Goal: Task Accomplishment & Management: Manage account settings

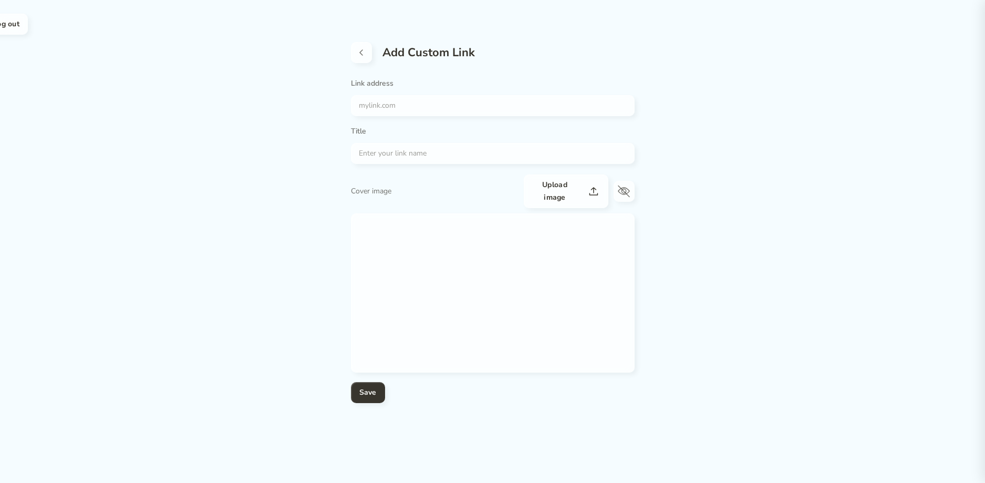
drag, startPoint x: 319, startPoint y: 477, endPoint x: 311, endPoint y: 476, distance: 8.0
drag, startPoint x: 312, startPoint y: 473, endPoint x: 297, endPoint y: 472, distance: 15.3
drag, startPoint x: 297, startPoint y: 472, endPoint x: 290, endPoint y: 473, distance: 6.4
drag, startPoint x: 288, startPoint y: 481, endPoint x: 279, endPoint y: 481, distance: 8.9
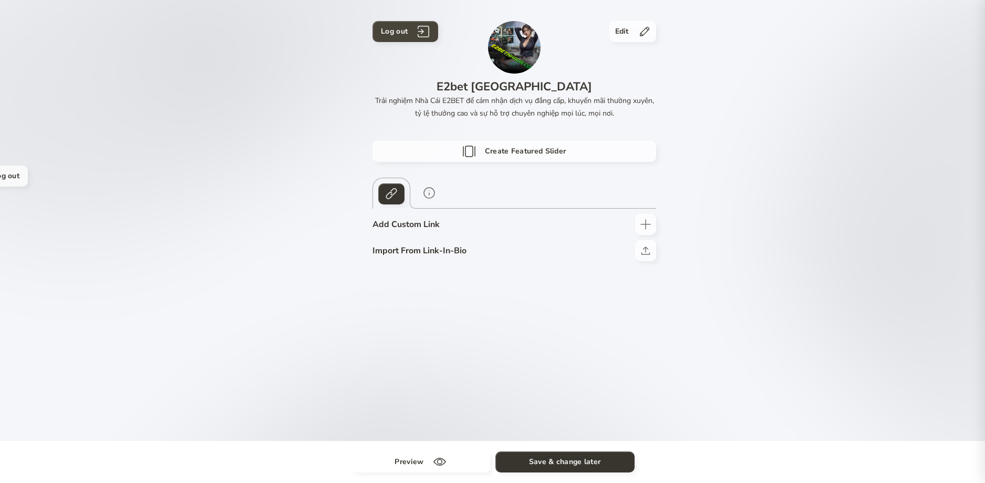
click at [398, 29] on h4 "Log out" at bounding box center [394, 31] width 27 height 13
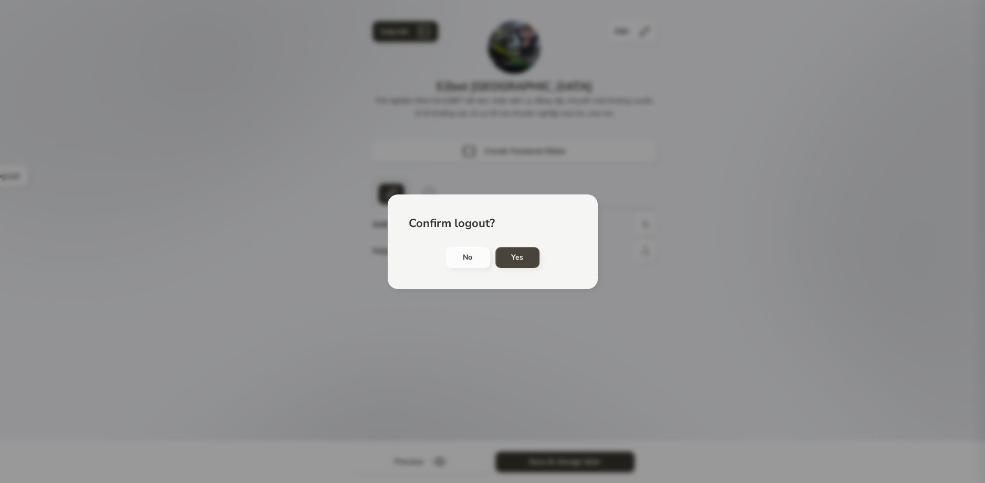
click at [499, 261] on button "Yes" at bounding box center [517, 257] width 44 height 21
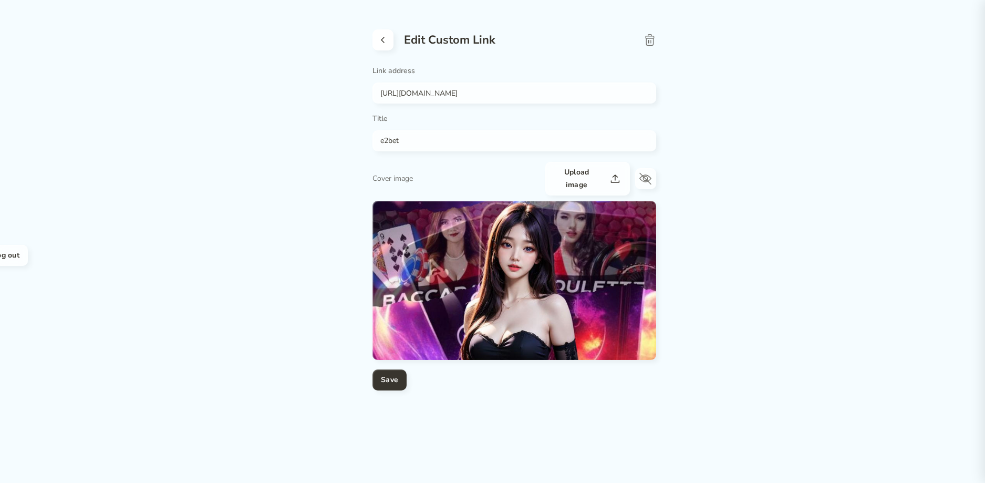
click at [379, 39] on icon at bounding box center [382, 40] width 13 height 13
click at [382, 40] on icon at bounding box center [383, 40] width 4 height 6
click at [389, 41] on icon at bounding box center [382, 40] width 13 height 13
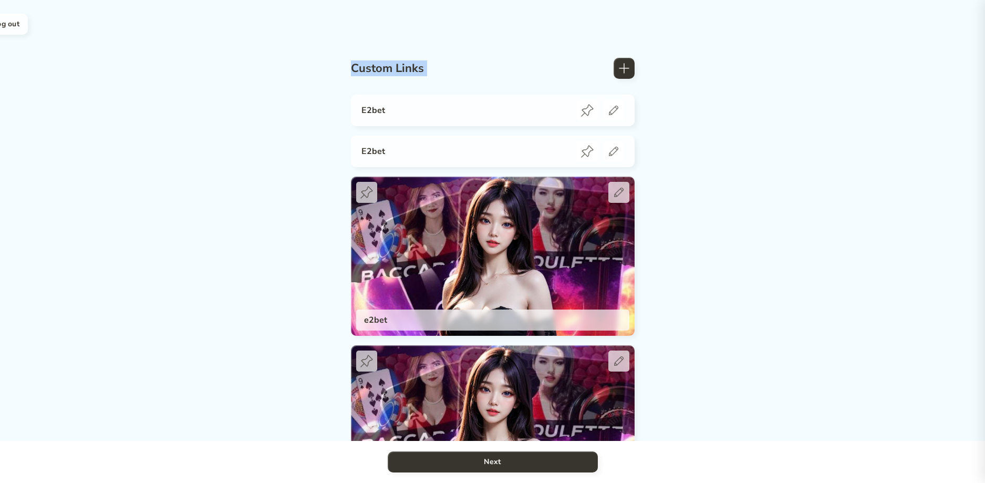
click at [389, 41] on div "Custom Links E2bet E2bet e2bet e2bet e2bet Next" at bounding box center [493, 317] width 284 height 560
click at [496, 67] on div "Custom Links" at bounding box center [493, 68] width 284 height 21
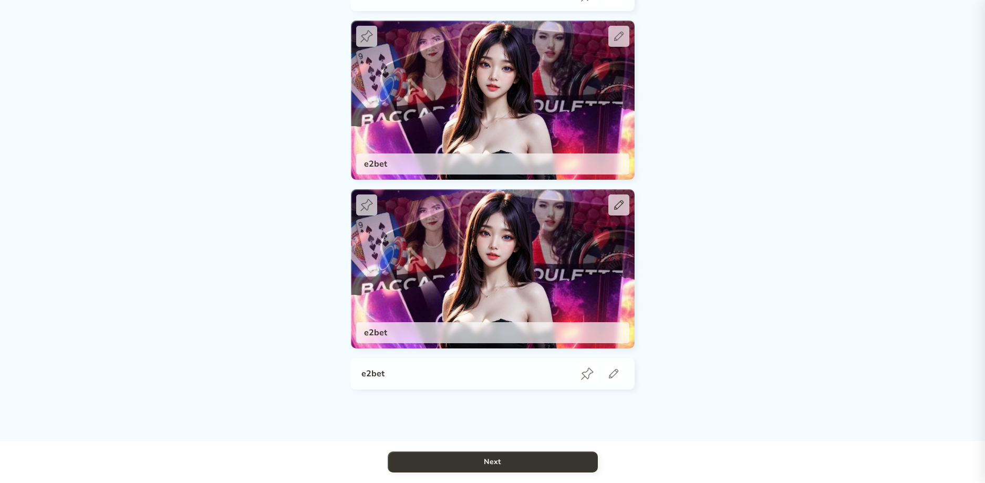
click at [617, 203] on icon at bounding box center [617, 204] width 9 height 9
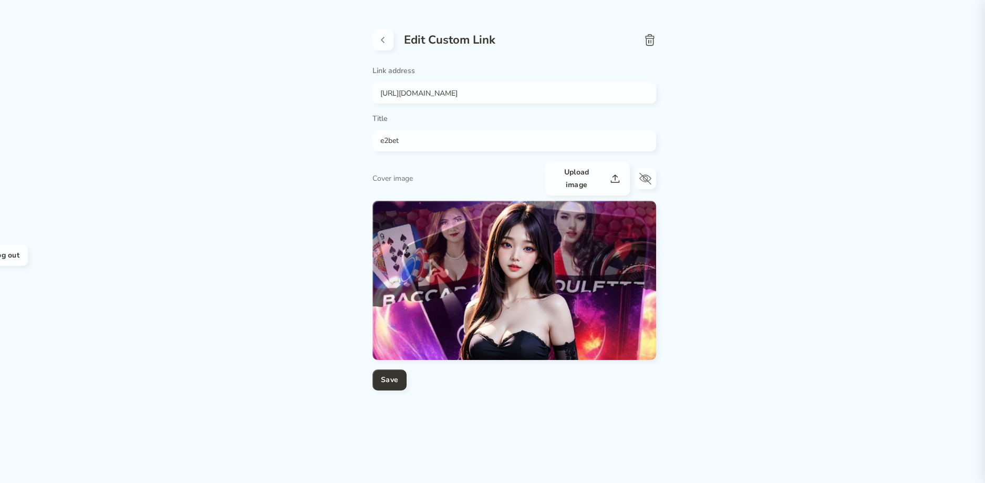
click at [653, 37] on icon at bounding box center [649, 40] width 13 height 13
click at [379, 28] on div "Edit Custom Link Link address https://e2betnhacai.com/ Title e2bet Cover image …" at bounding box center [514, 220] width 284 height 424
click at [379, 34] on icon at bounding box center [382, 40] width 13 height 13
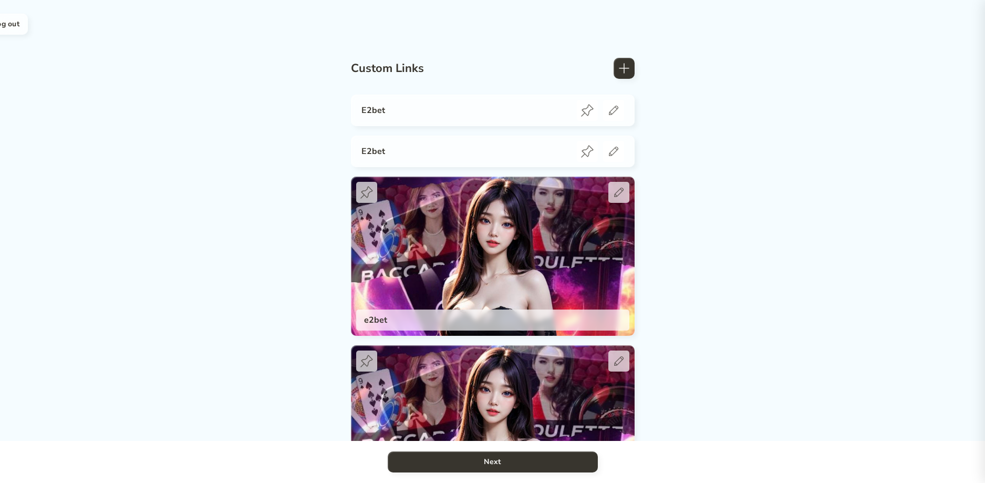
scroll to position [156, 0]
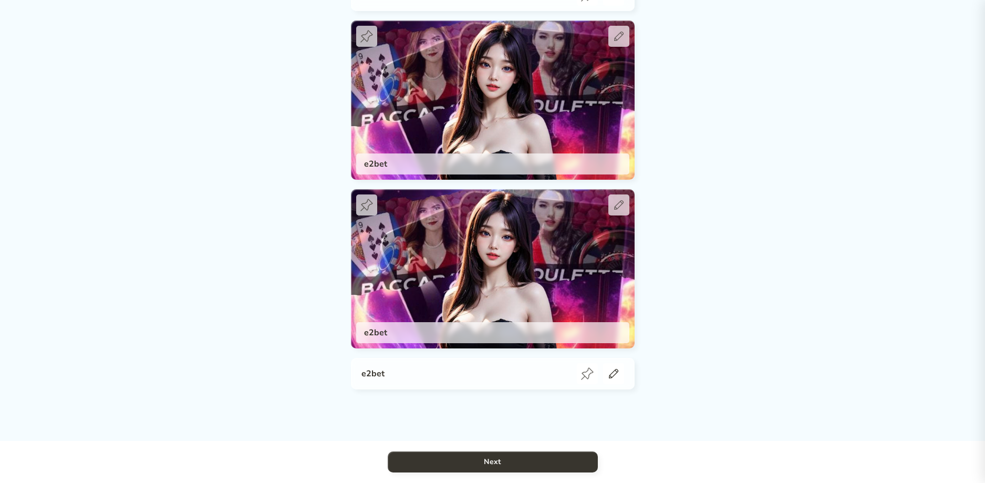
click at [609, 376] on icon at bounding box center [612, 373] width 9 height 9
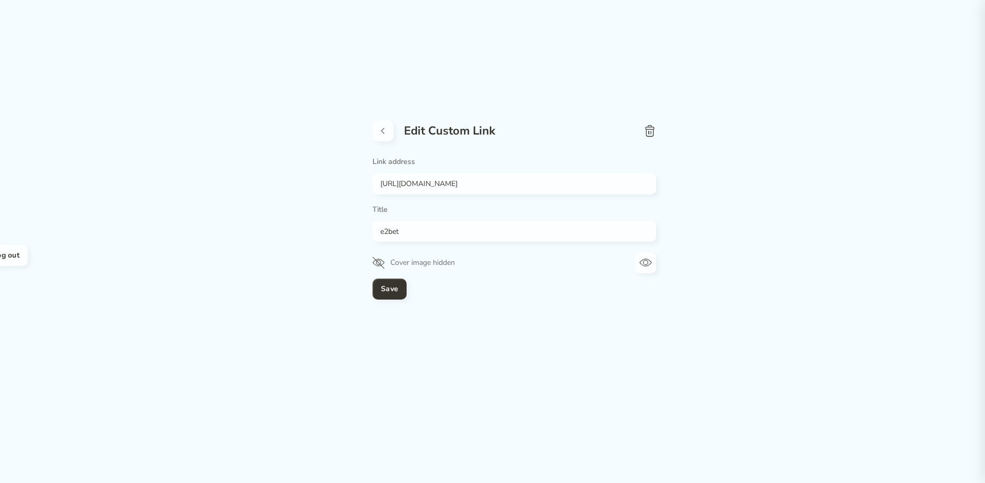
click at [645, 127] on icon at bounding box center [649, 130] width 13 height 13
click at [653, 131] on icon at bounding box center [649, 130] width 13 height 13
drag, startPoint x: 384, startPoint y: 131, endPoint x: 431, endPoint y: 240, distance: 119.3
click at [384, 131] on icon at bounding box center [382, 130] width 13 height 13
click at [380, 127] on icon at bounding box center [382, 130] width 13 height 13
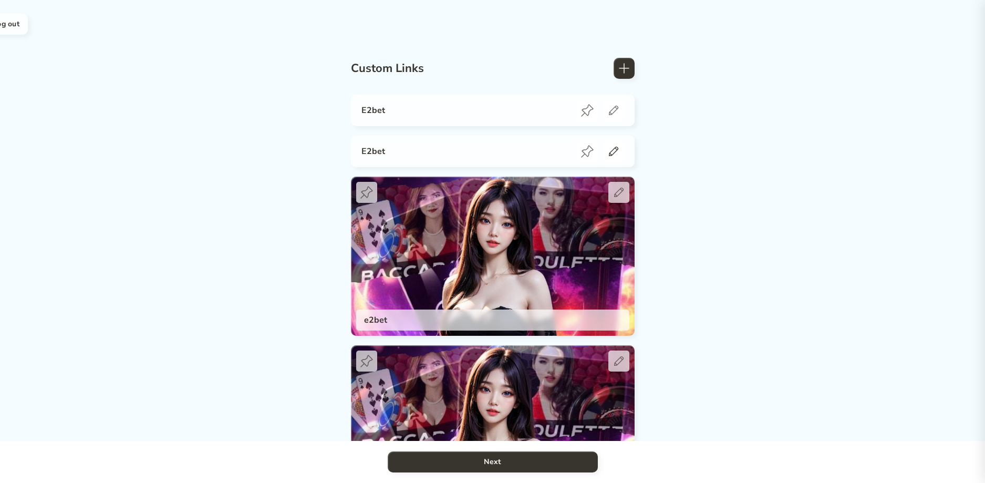
click at [618, 153] on icon at bounding box center [613, 151] width 13 height 13
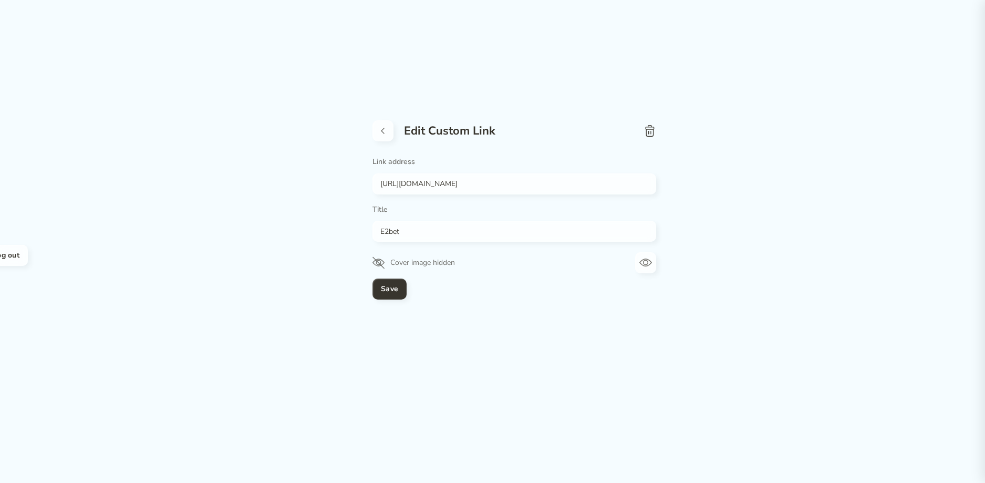
click at [651, 130] on icon at bounding box center [649, 130] width 13 height 13
click at [387, 135] on icon at bounding box center [382, 130] width 13 height 13
click at [386, 121] on button at bounding box center [382, 130] width 21 height 21
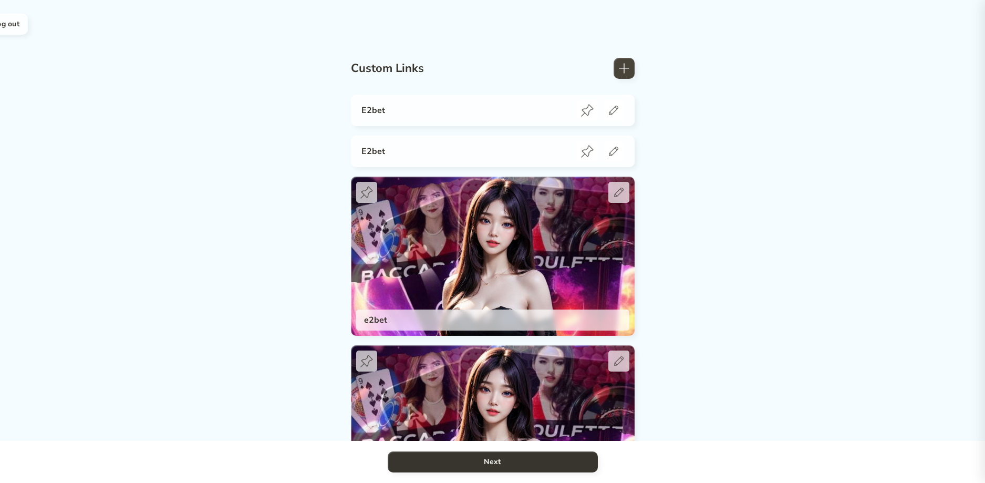
click at [620, 68] on icon at bounding box center [624, 68] width 11 height 11
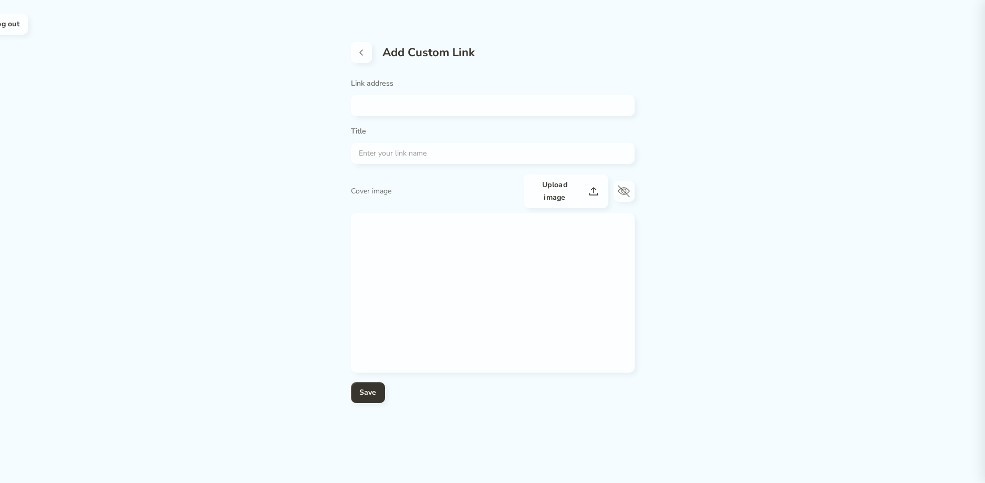
click at [424, 106] on input "text" at bounding box center [489, 105] width 276 height 13
paste input "https://e2betnhacai.com/dang-ky-e2bet/"
type input "https://e2betnhacai.com/dang-ky-e2bet/"
click at [394, 162] on div at bounding box center [493, 153] width 284 height 21
click at [415, 149] on input "text" at bounding box center [489, 153] width 276 height 13
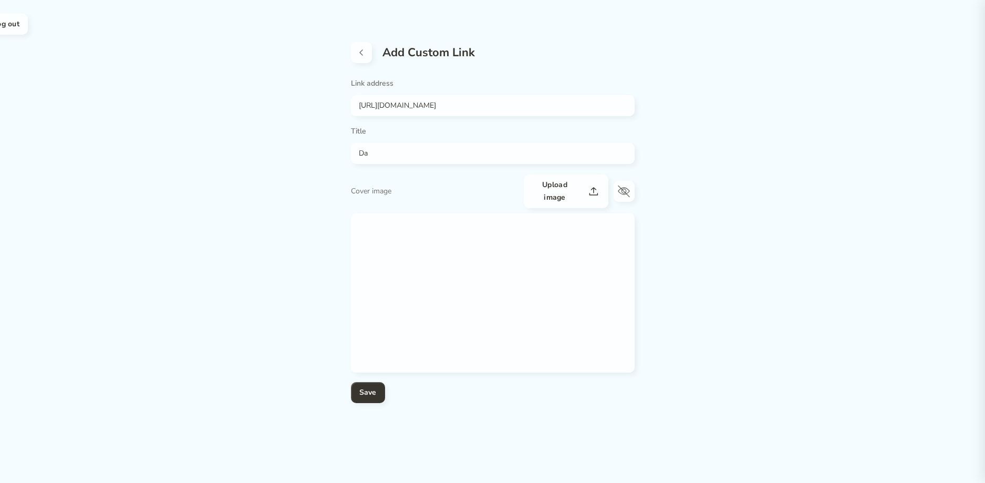
type input "D"
type input "Đăng ký E2bet"
click at [375, 391] on h4 "Save" at bounding box center [367, 392] width 17 height 13
click at [359, 47] on icon at bounding box center [361, 52] width 13 height 13
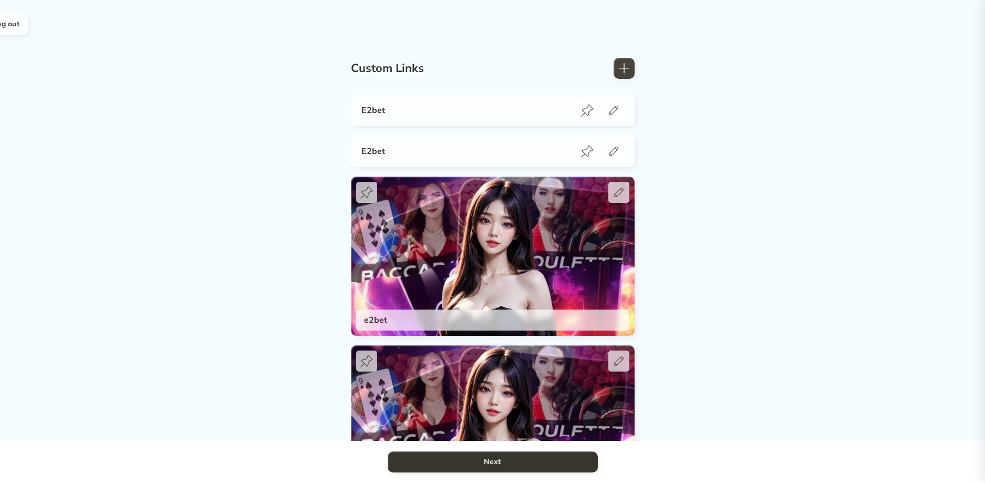
click at [622, 69] on icon at bounding box center [623, 68] width 13 height 13
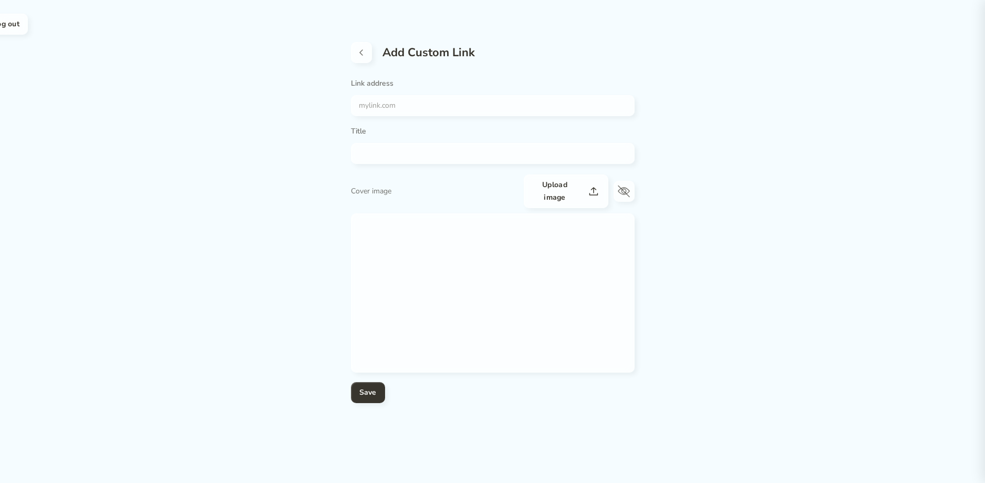
click at [448, 153] on input "text" at bounding box center [489, 153] width 276 height 13
click at [445, 111] on input "text" at bounding box center [489, 105] width 276 height 13
paste input "https://e2betnhacai.com/dang-nhap-e2bet/"
type input "https://e2betnhacai.com/dang-nhap-e2bet/"
click at [373, 154] on input "text" at bounding box center [489, 153] width 276 height 13
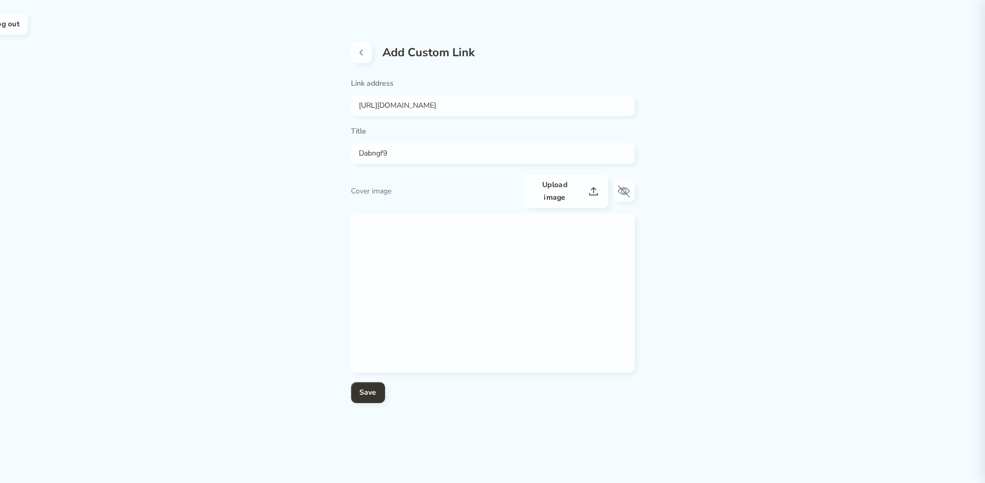
type input "Dabngf"
type input "D"
type input "Đ"
type input "Dang"
type input "D"
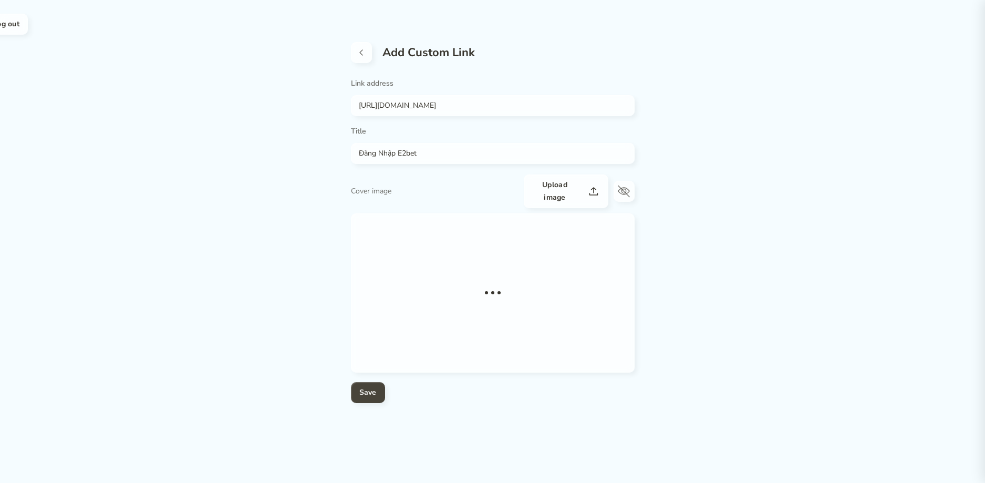
type input "Đăng Nhập E2bet"
click at [370, 395] on h4 "Save" at bounding box center [367, 392] width 17 height 13
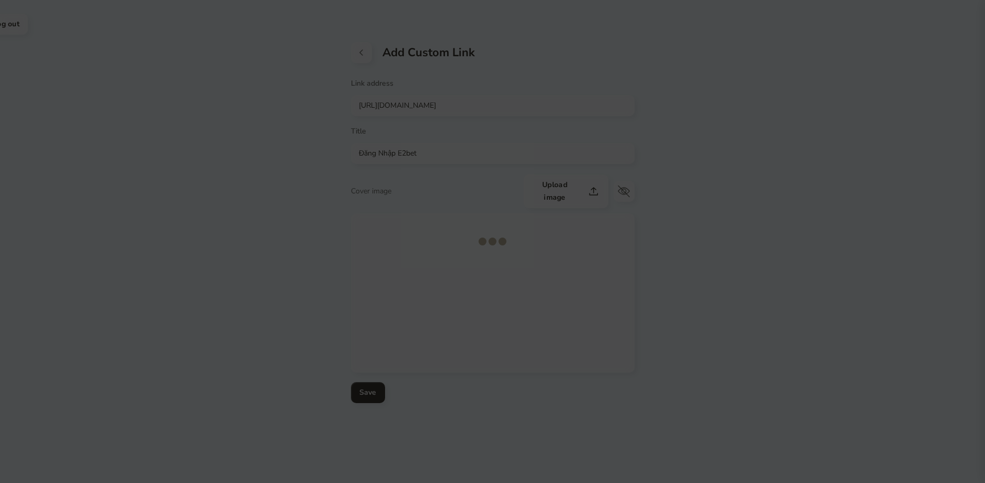
click at [414, 124] on span at bounding box center [492, 241] width 985 height 483
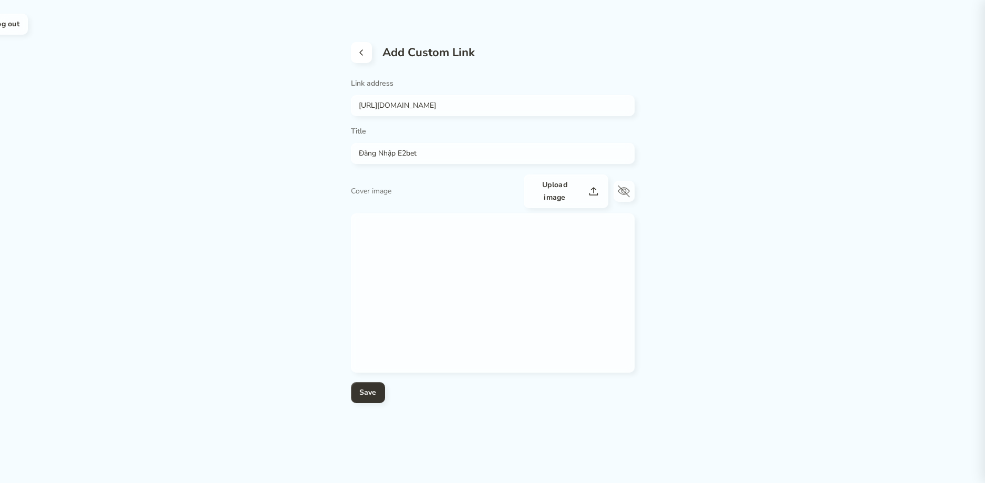
click at [363, 61] on button at bounding box center [361, 52] width 21 height 21
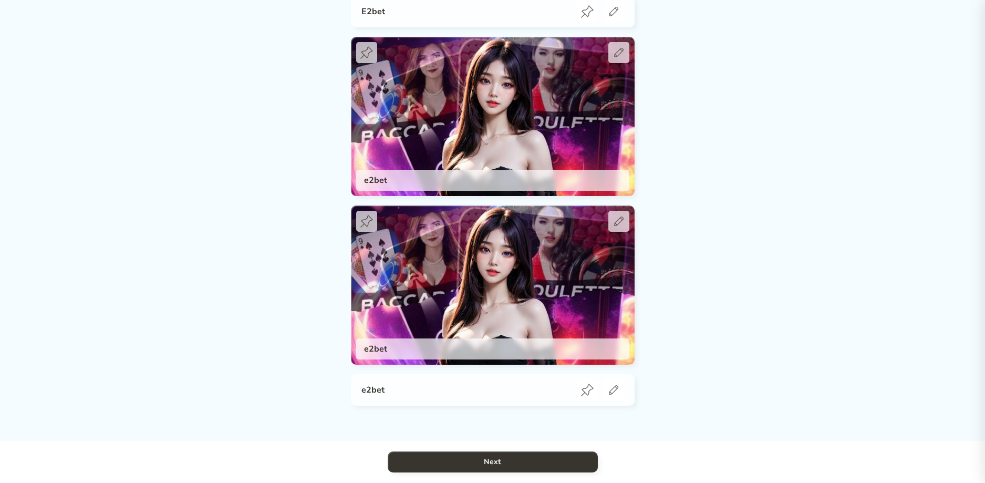
scroll to position [156, 0]
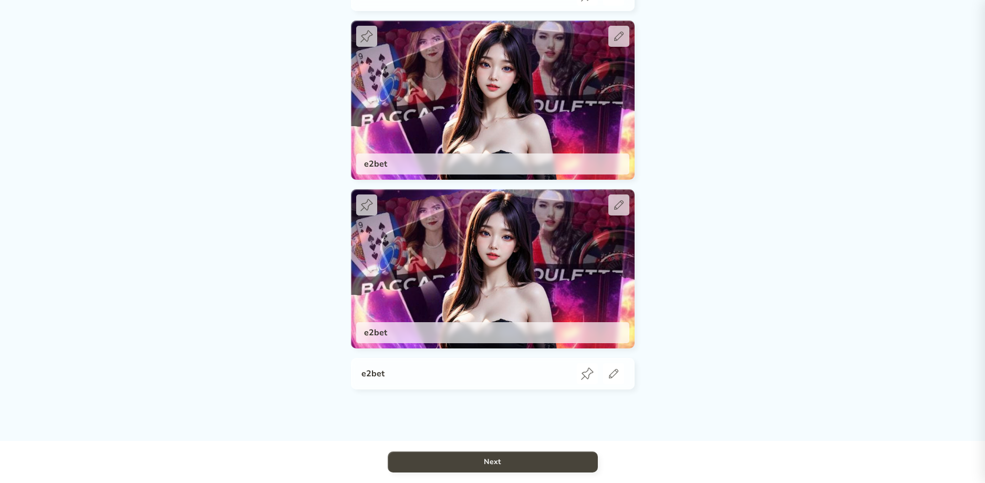
click at [477, 459] on button "Next" at bounding box center [493, 461] width 210 height 21
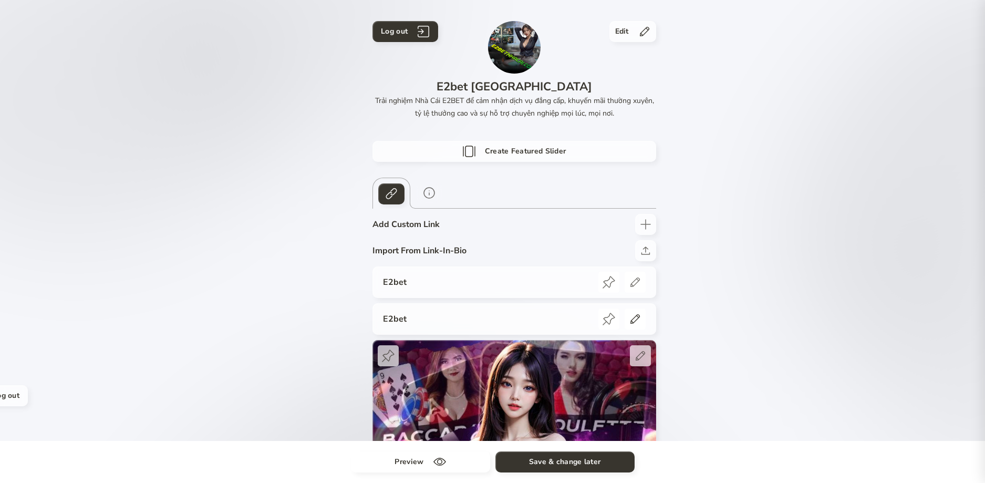
click at [639, 316] on icon at bounding box center [634, 318] width 9 height 9
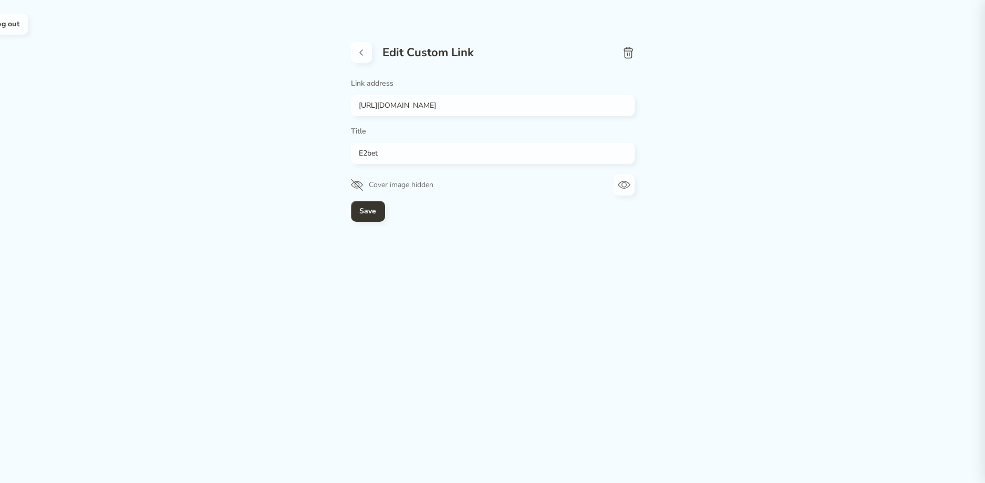
click at [629, 53] on icon at bounding box center [629, 54] width 1 height 3
click at [369, 48] on button at bounding box center [361, 52] width 21 height 21
drag, startPoint x: 360, startPoint y: 52, endPoint x: 360, endPoint y: 93, distance: 41.0
click at [360, 51] on icon at bounding box center [361, 52] width 4 height 6
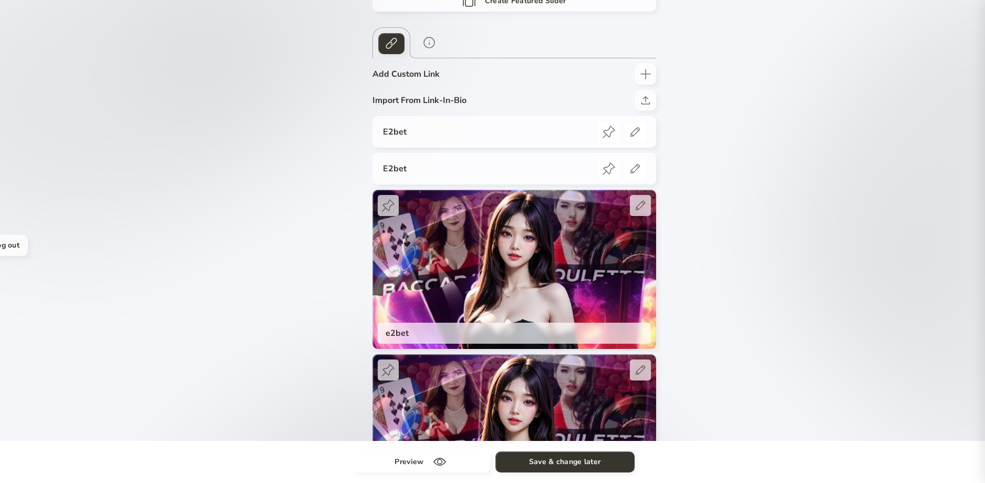
scroll to position [175, 0]
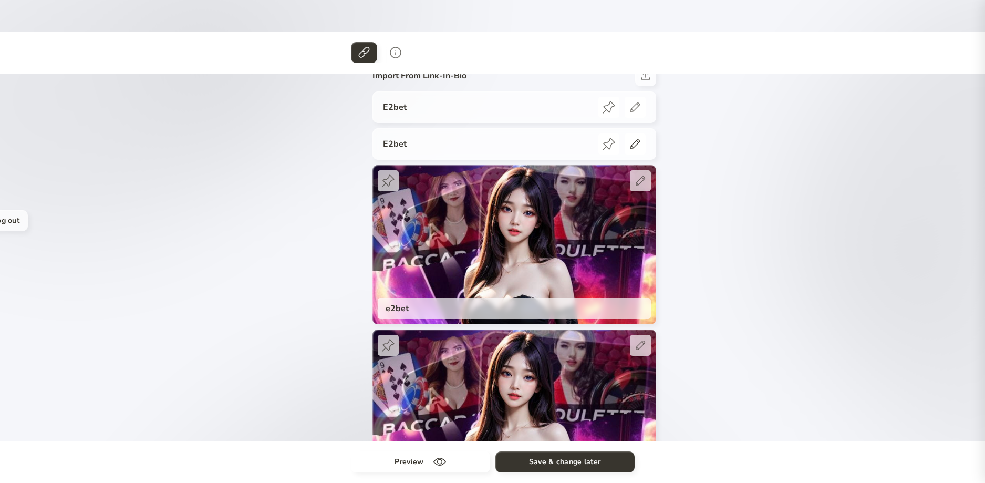
click at [634, 138] on icon at bounding box center [635, 144] width 13 height 13
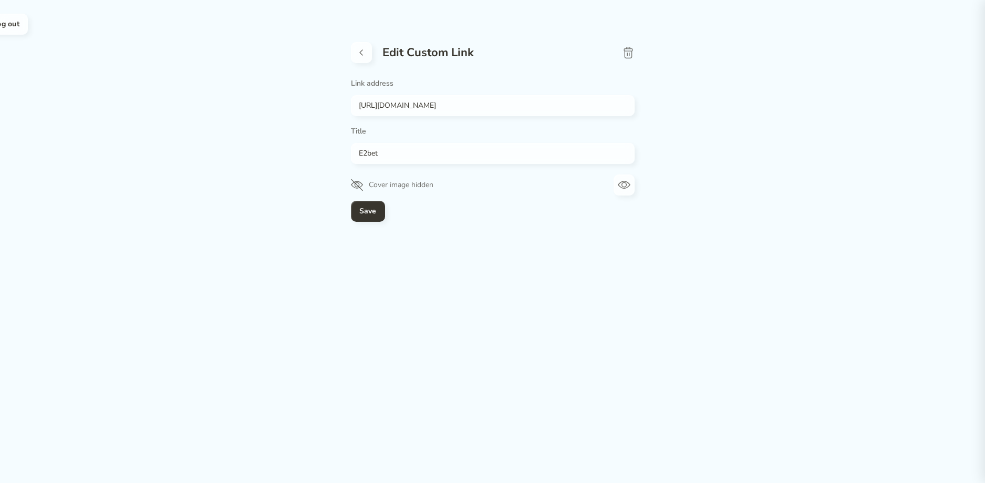
drag, startPoint x: 642, startPoint y: 54, endPoint x: 616, endPoint y: 49, distance: 26.8
click at [640, 54] on div "Log out Edit Custom Link Link address https://e2betnhacai.com/ Title E2bet Cove…" at bounding box center [492, 153] width 985 height 306
click at [614, 49] on div "Edit Custom Link" at bounding box center [493, 52] width 284 height 21
click at [627, 49] on icon at bounding box center [628, 52] width 13 height 13
click at [360, 44] on button at bounding box center [361, 52] width 21 height 21
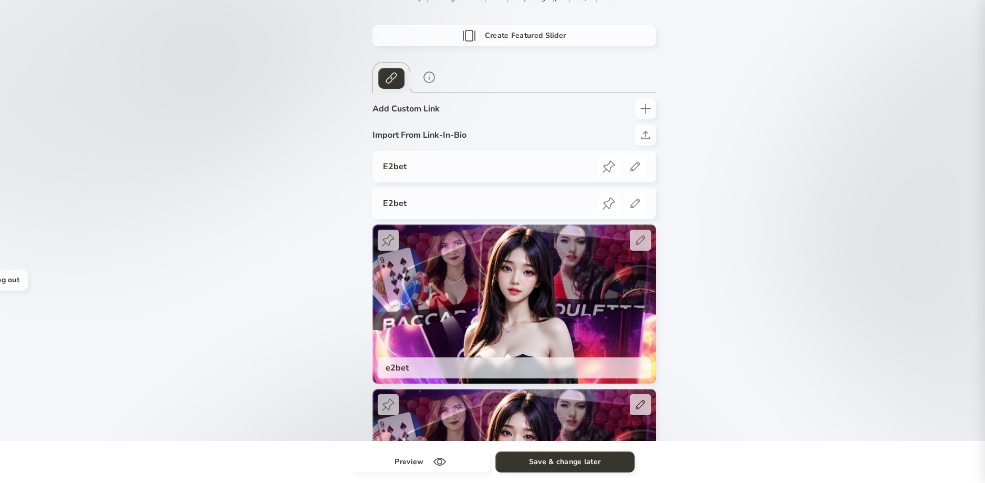
scroll to position [106, 0]
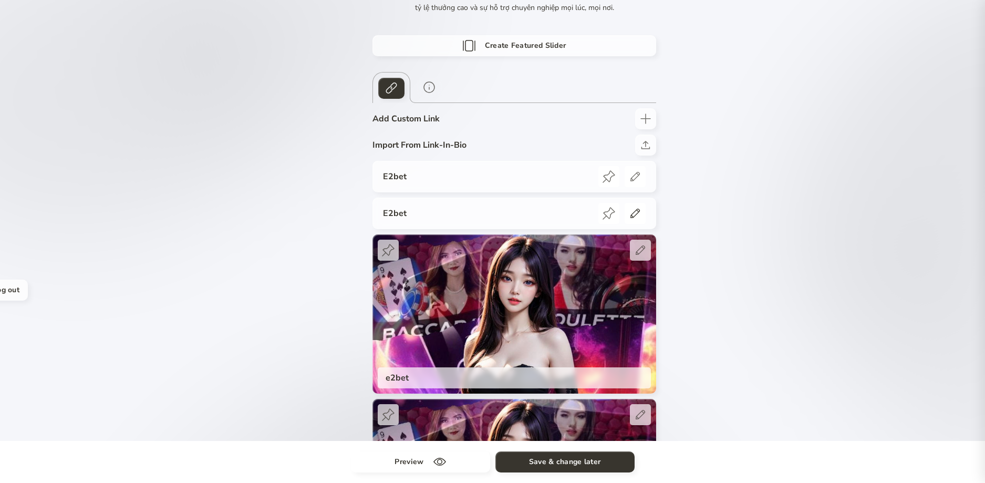
click at [636, 215] on icon at bounding box center [635, 213] width 13 height 13
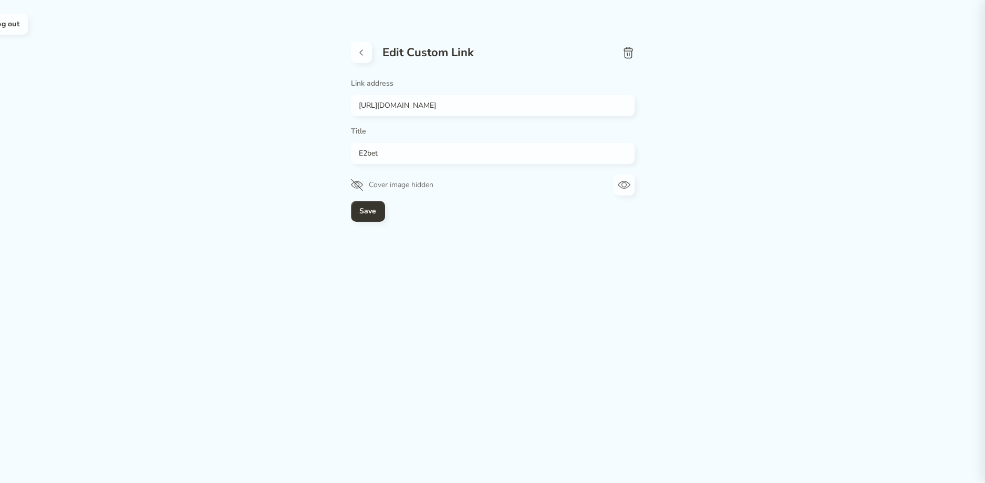
click at [631, 54] on icon at bounding box center [628, 52] width 13 height 13
click at [366, 52] on icon at bounding box center [361, 52] width 13 height 13
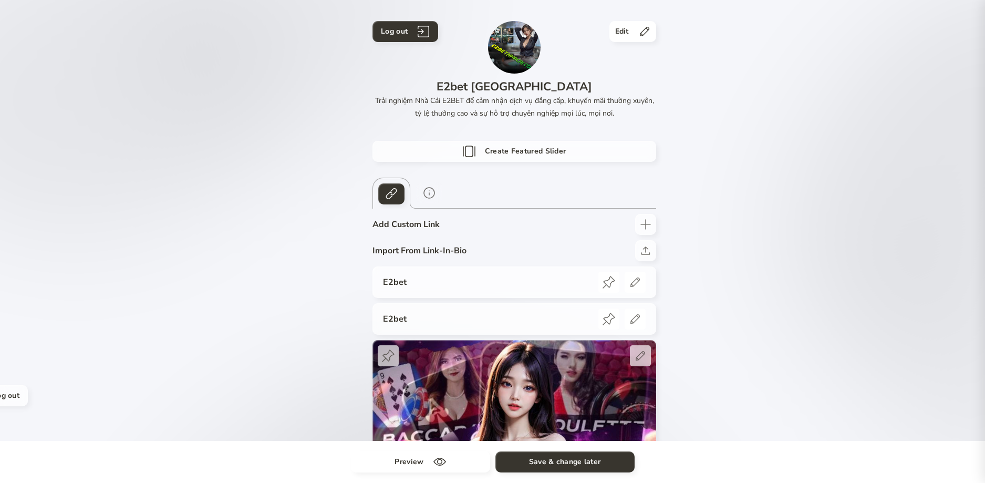
click at [625, 33] on h4 "Edit" at bounding box center [622, 31] width 14 height 13
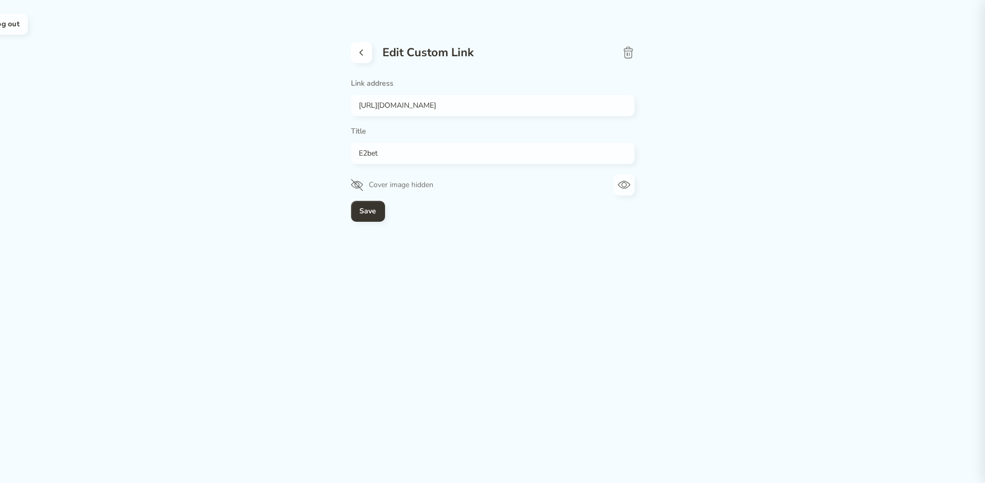
click at [360, 48] on icon at bounding box center [361, 52] width 13 height 13
click at [364, 54] on icon at bounding box center [361, 52] width 13 height 13
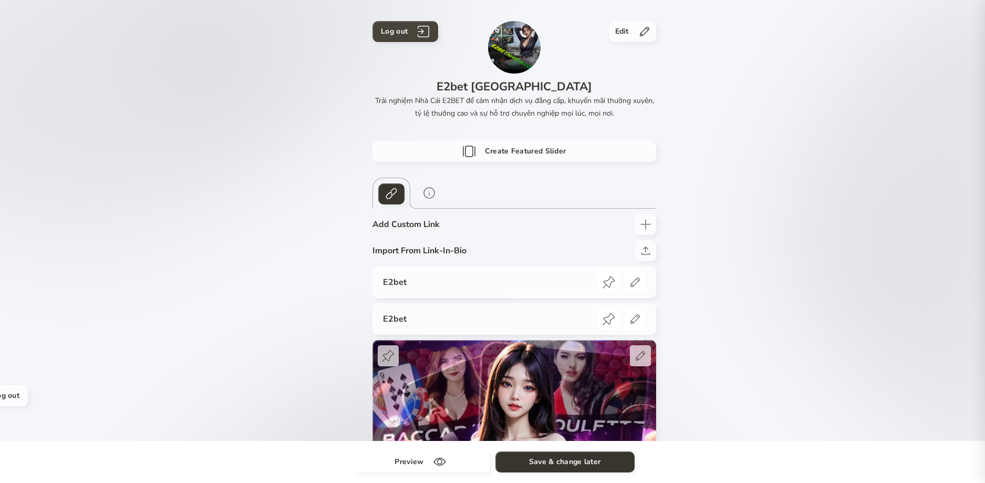
click at [410, 32] on button "Log out" at bounding box center [405, 31] width 66 height 21
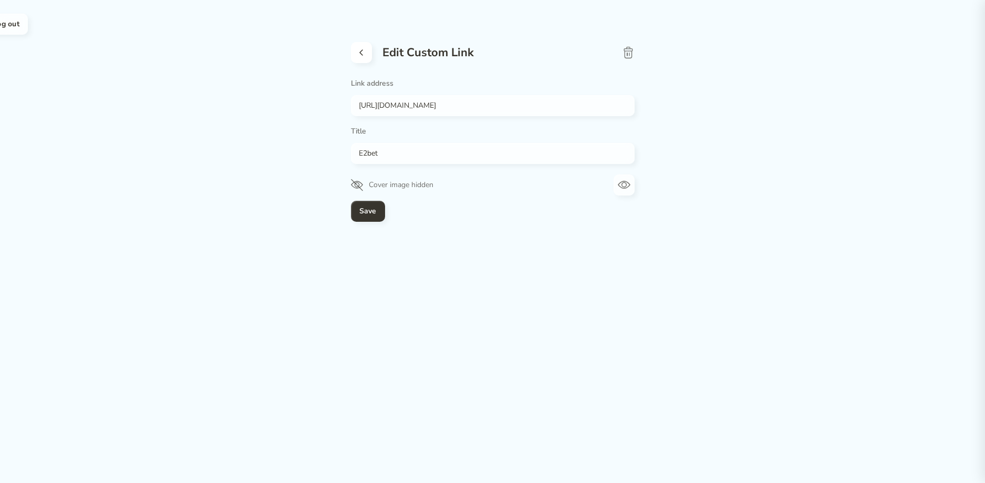
click at [369, 48] on button at bounding box center [361, 52] width 21 height 21
click at [364, 55] on icon at bounding box center [361, 52] width 13 height 13
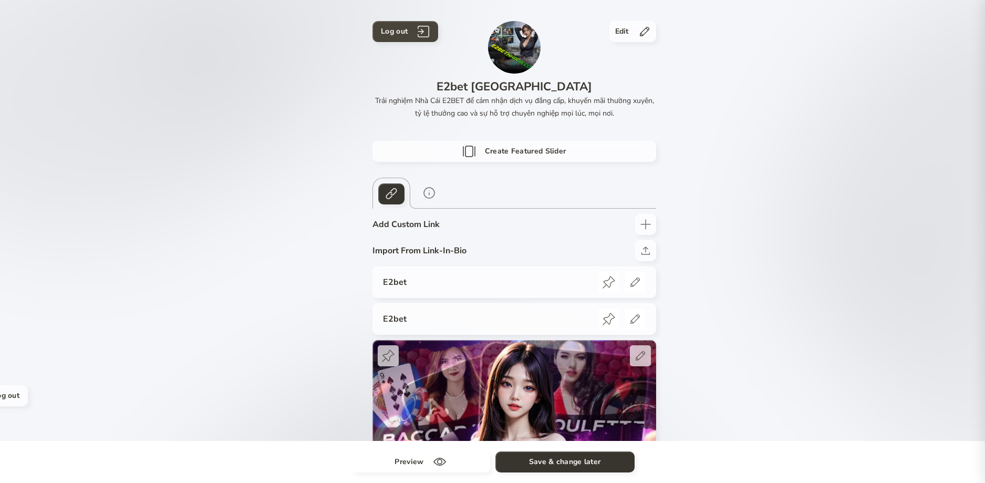
click at [413, 30] on button "Log out" at bounding box center [405, 31] width 66 height 21
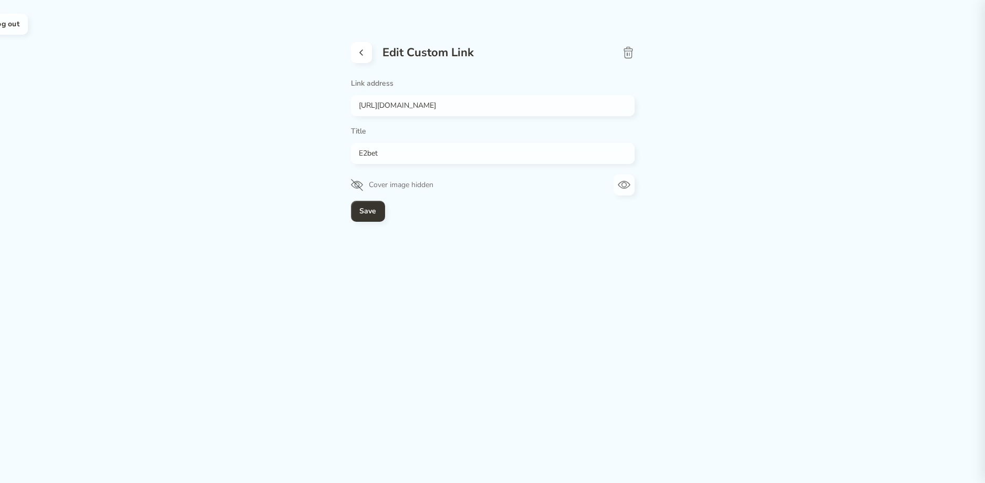
drag, startPoint x: 373, startPoint y: 51, endPoint x: 366, endPoint y: 56, distance: 8.7
click at [372, 51] on div "Edit Custom Link" at bounding box center [493, 52] width 284 height 21
click at [366, 57] on icon at bounding box center [361, 52] width 13 height 13
click at [355, 41] on div "Edit Custom Link Link address https://e2betnhacai.com/ Title E2bet Cover image …" at bounding box center [493, 142] width 284 height 243
click at [355, 54] on icon at bounding box center [361, 52] width 13 height 13
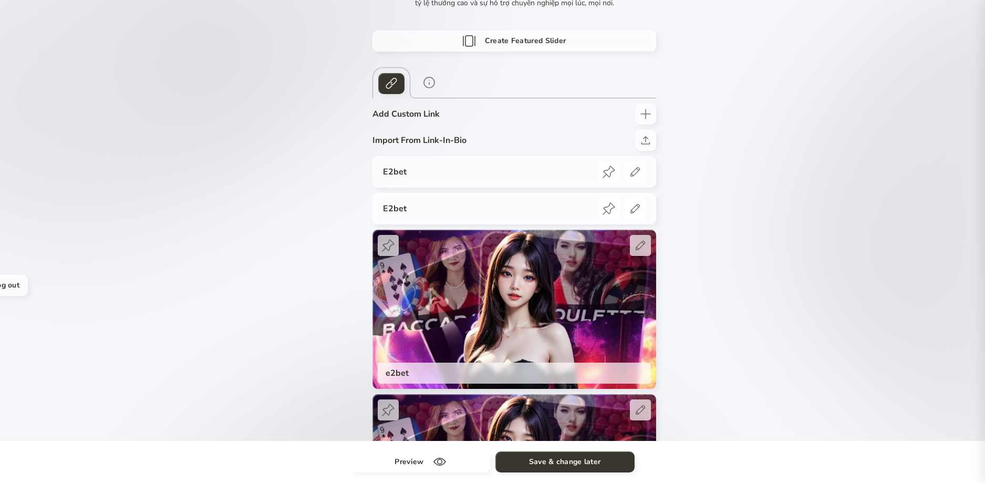
scroll to position [280, 0]
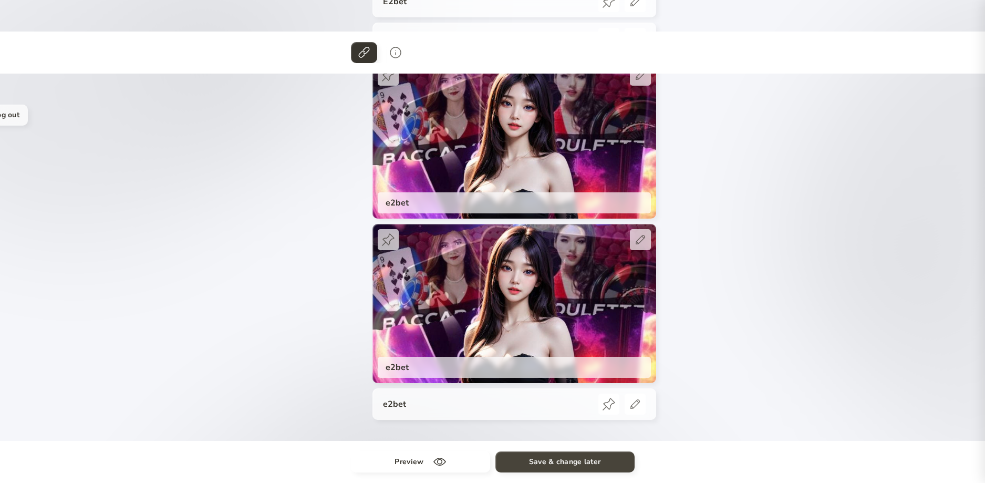
click at [551, 458] on h4 "Save & change later" at bounding box center [565, 461] width 72 height 13
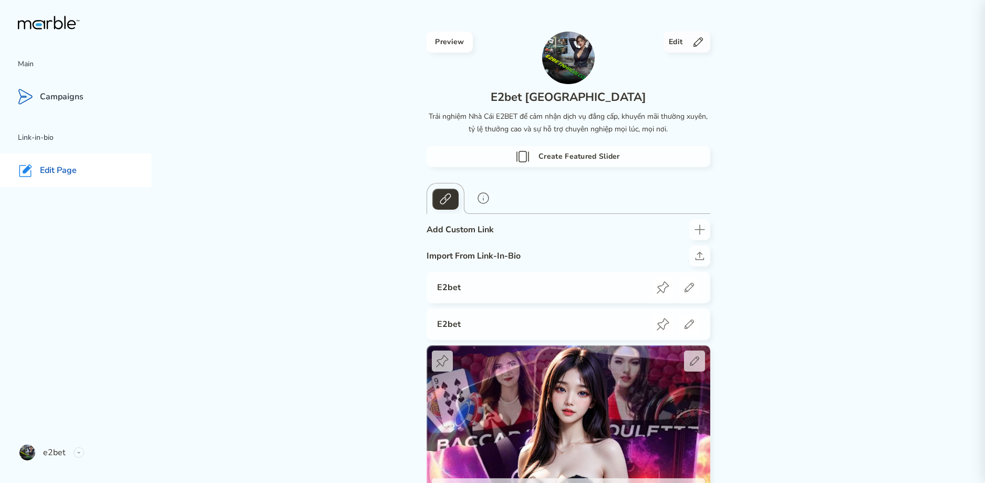
click at [459, 46] on h4 "Preview" at bounding box center [449, 42] width 29 height 13
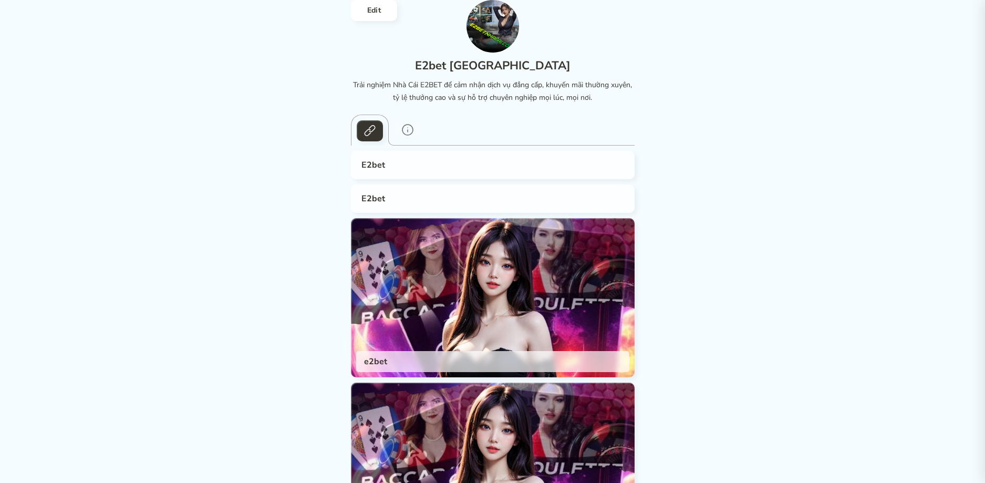
click at [373, 11] on h4 "Edit" at bounding box center [374, 10] width 14 height 13
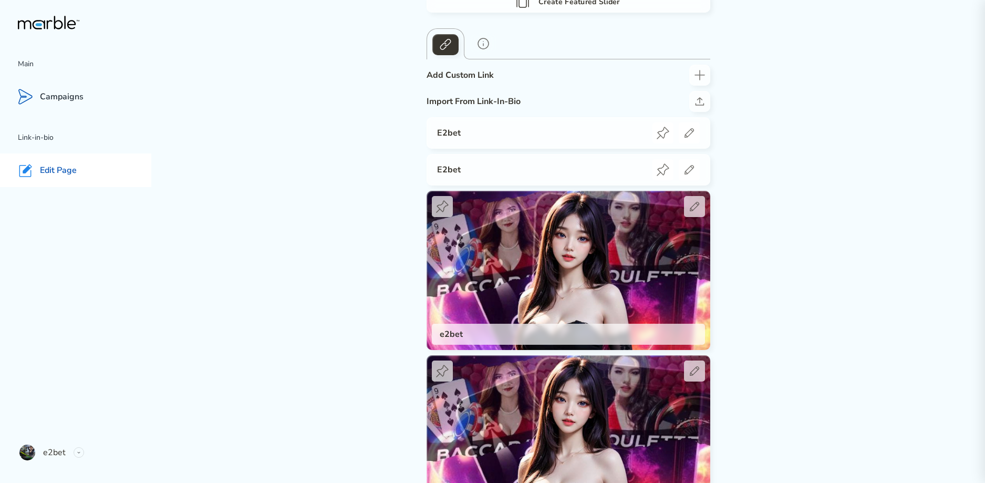
scroll to position [175, 0]
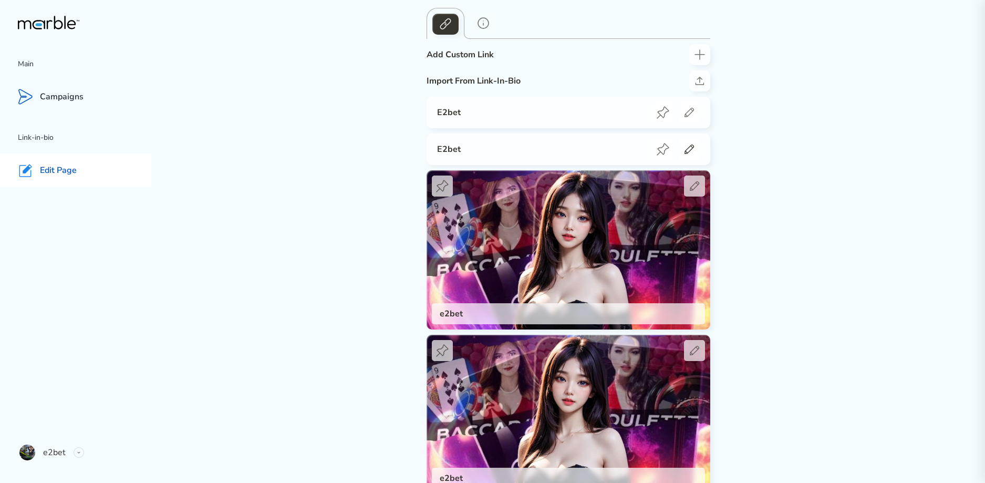
click at [693, 150] on icon at bounding box center [689, 149] width 13 height 13
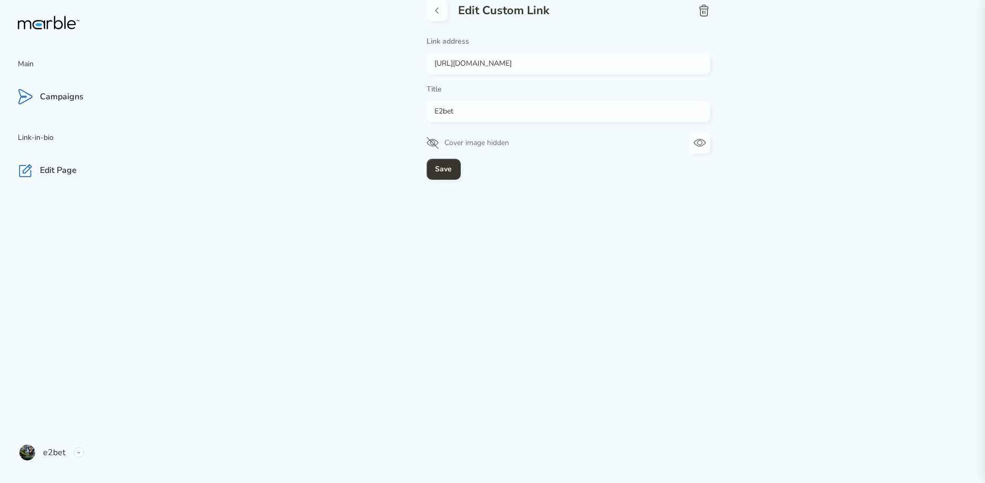
click at [698, 10] on icon at bounding box center [703, 10] width 13 height 13
click at [436, 7] on icon at bounding box center [437, 10] width 13 height 13
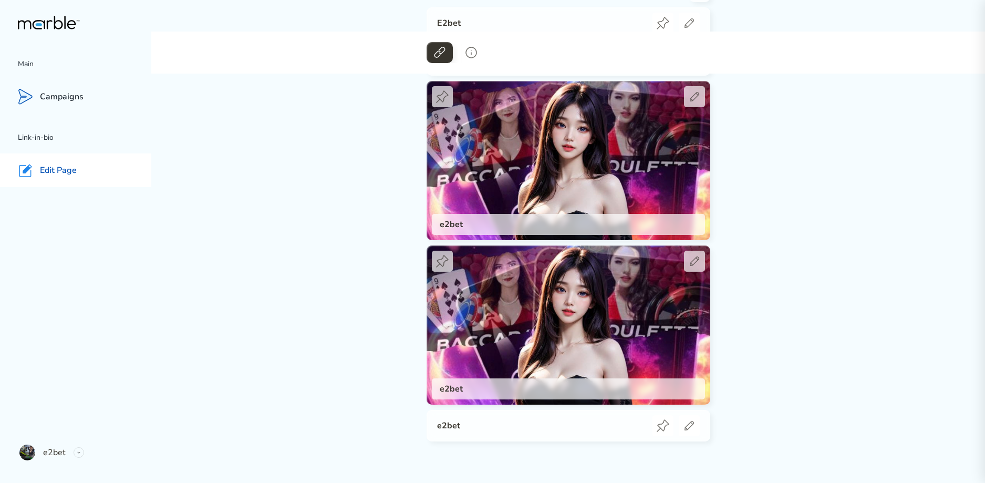
scroll to position [275, 0]
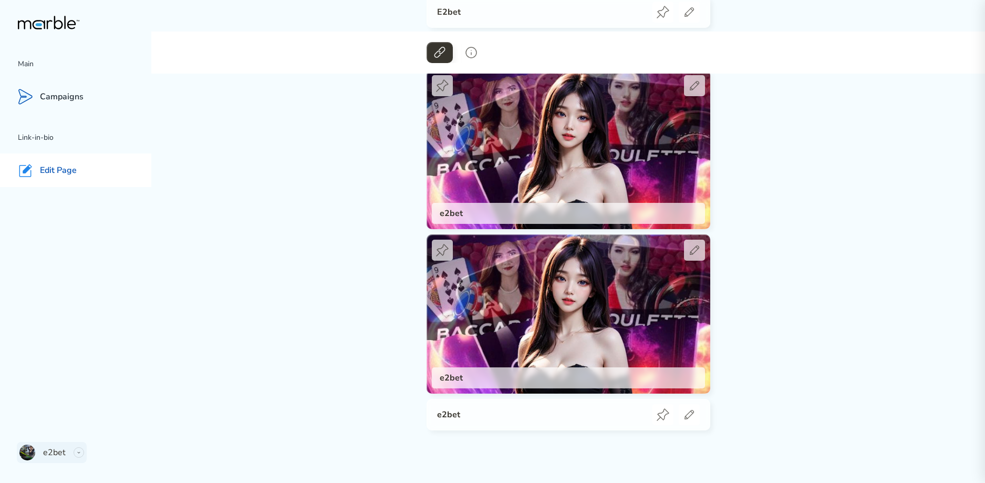
click at [78, 450] on icon at bounding box center [78, 451] width 5 height 5
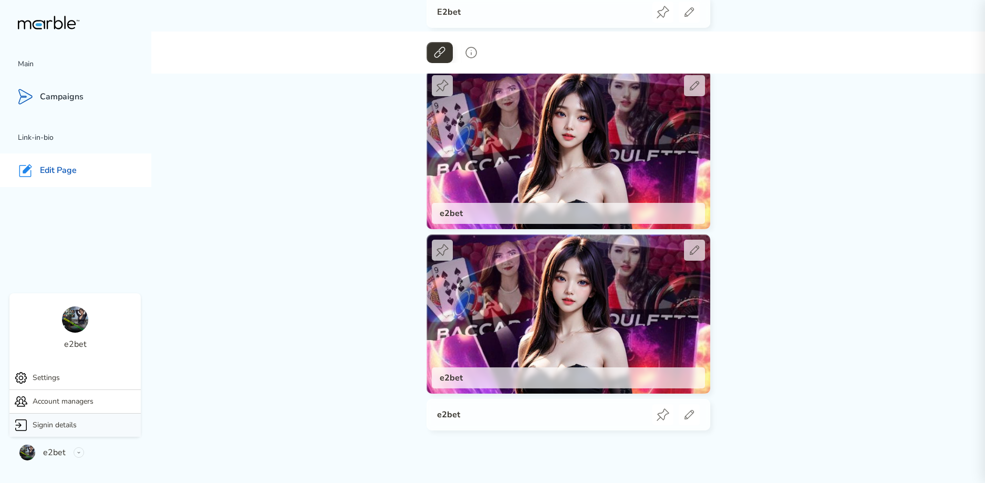
click at [80, 427] on div "Signin details" at bounding box center [74, 424] width 131 height 23
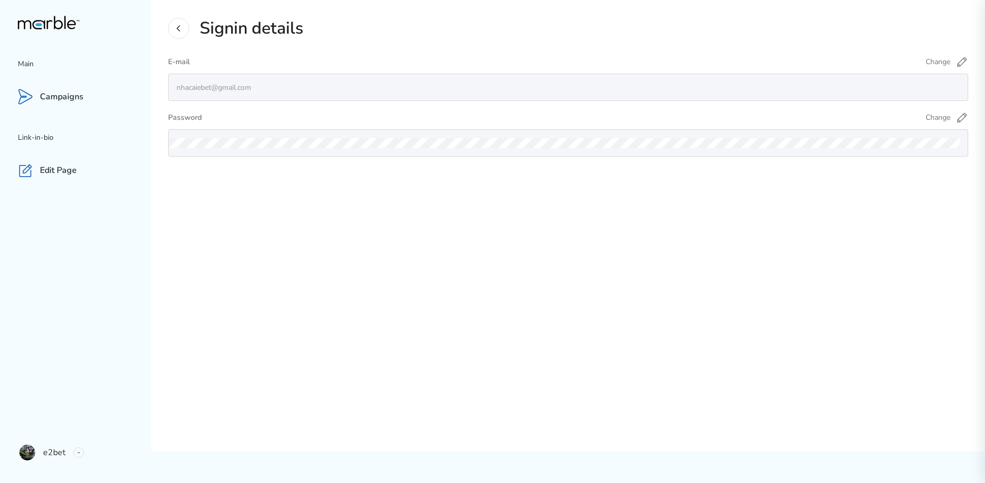
click at [184, 28] on icon at bounding box center [178, 28] width 13 height 13
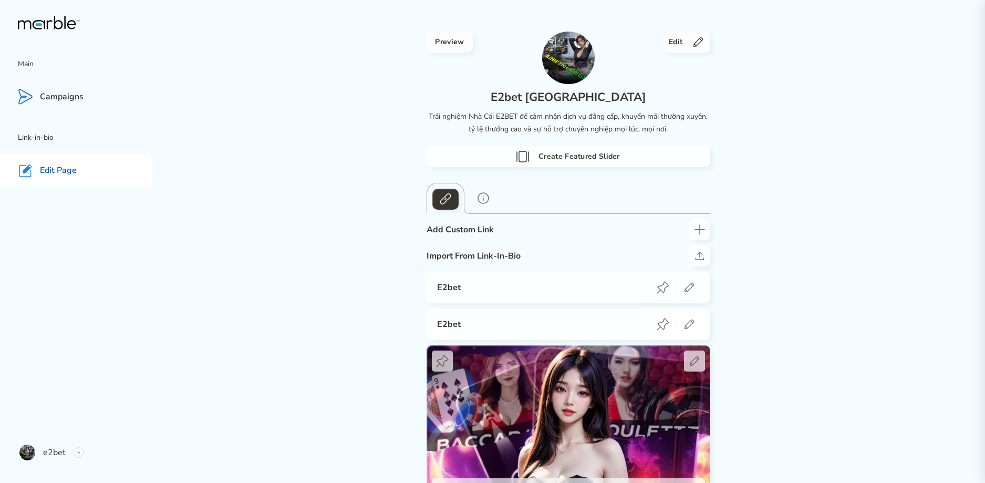
click at [89, 186] on div "Edit Page" at bounding box center [75, 170] width 151 height 34
click at [89, 180] on div "Edit Page" at bounding box center [75, 170] width 151 height 34
drag, startPoint x: 446, startPoint y: 40, endPoint x: 422, endPoint y: 42, distance: 24.2
click at [447, 41] on h4 "Preview" at bounding box center [449, 42] width 29 height 13
